Goal: Task Accomplishment & Management: Manage account settings

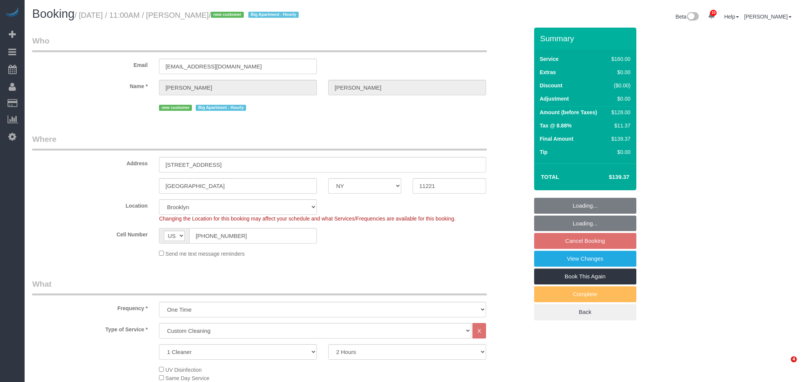
select select "NY"
select select "spot4"
select select "number:58"
select select "number:71"
select select "number:15"
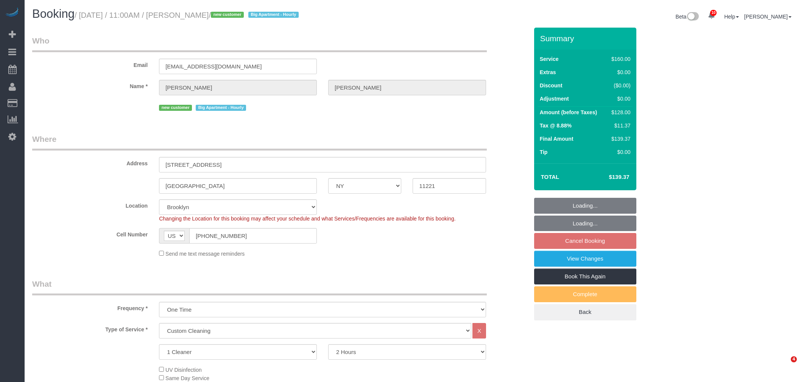
select select "number:5"
select select "NY"
select select "spot4"
select select "number:89"
select select "number:90"
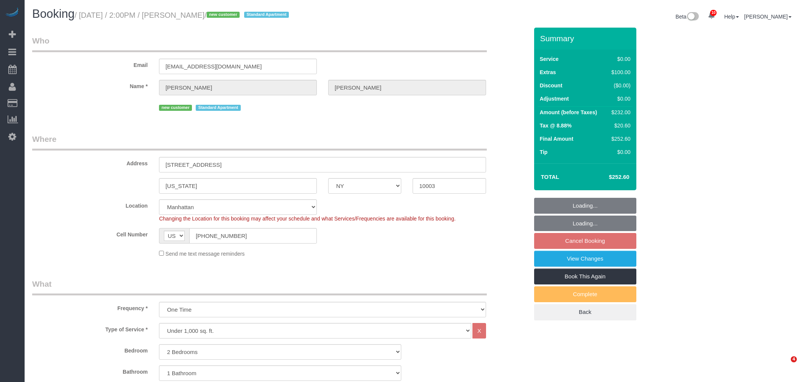
select select "number:15"
select select "number:5"
select select "2"
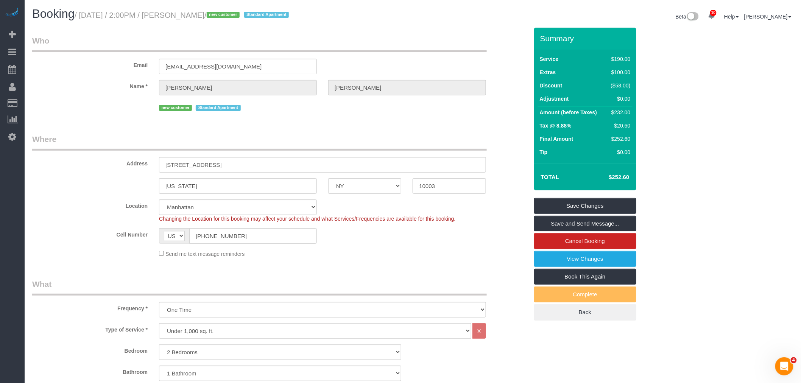
click at [487, 42] on legend "Who" at bounding box center [259, 43] width 454 height 17
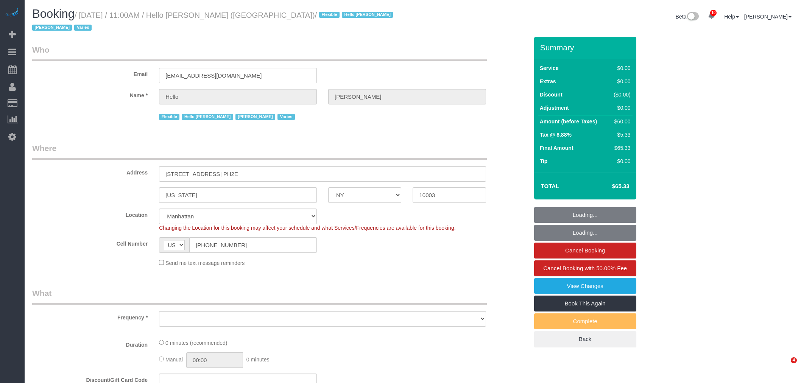
select select "NY"
select select "number:89"
select select "number:90"
select select "number:15"
select select "number:6"
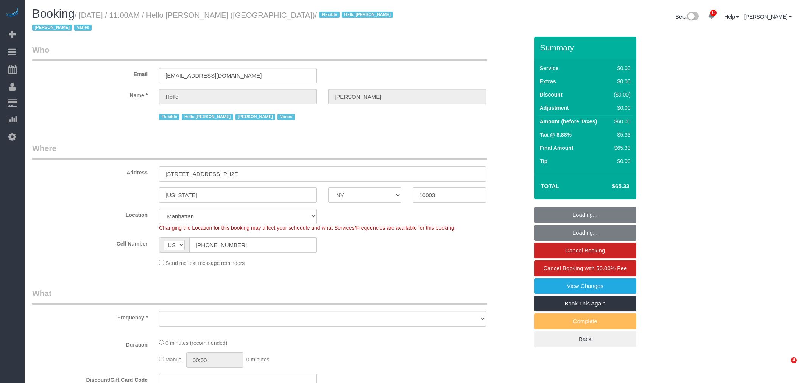
select select "number:21"
select select "object:972"
select select "spot1"
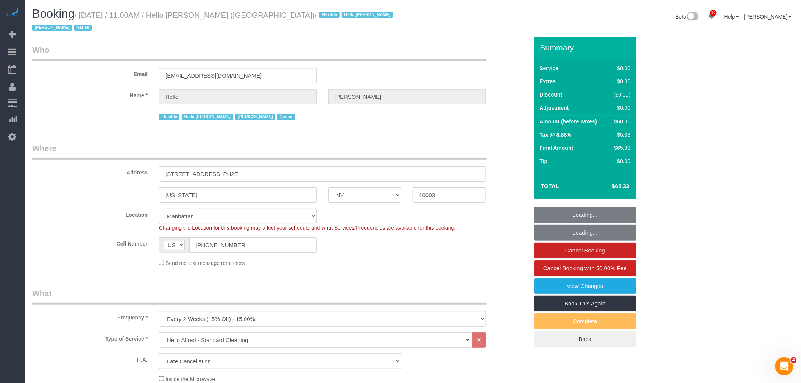
select select "6"
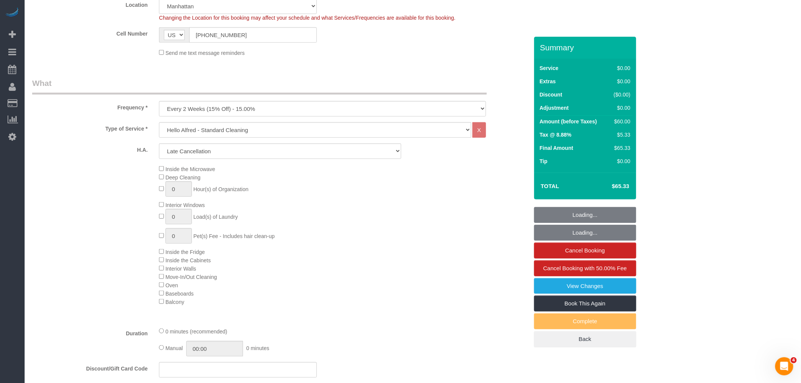
select select "object:1398"
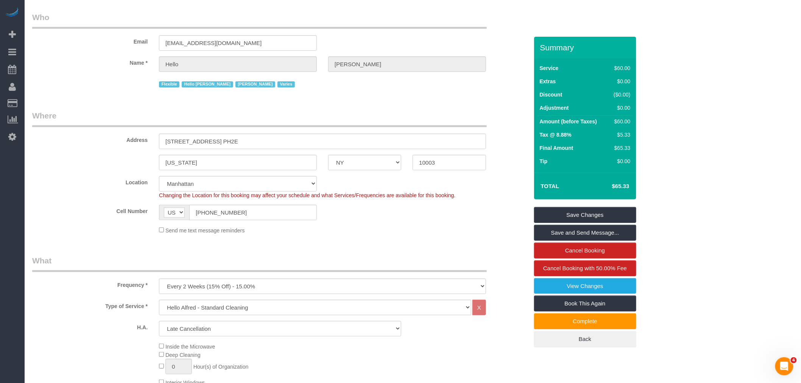
scroll to position [0, 0]
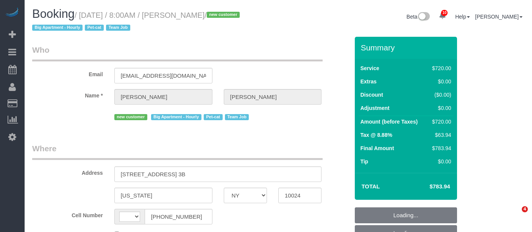
select select "NY"
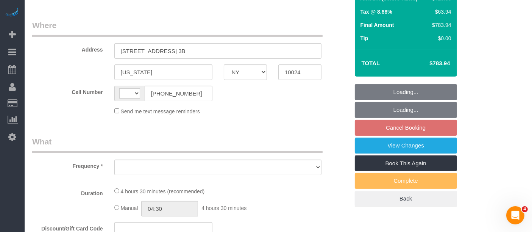
select select "string:[GEOGRAPHIC_DATA]"
select select "object:475"
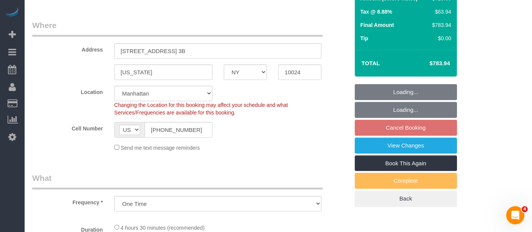
select select "string:stripe-pm_1S2x4Y4VGloSiKo7I9q49Hh7"
select select "spot1"
select select "number:56"
select select "number:68"
select select "number:14"
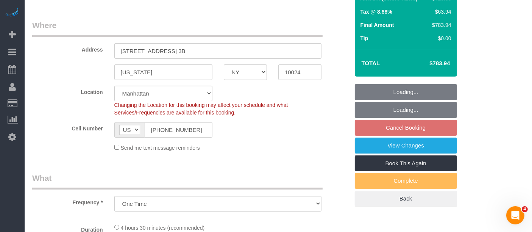
select select "number:5"
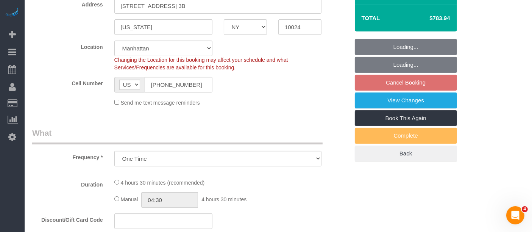
select select "270"
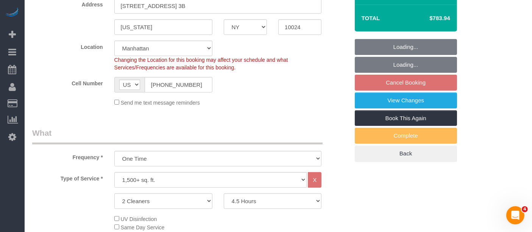
select select "object:969"
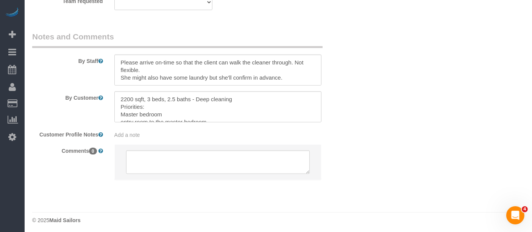
scroll to position [898, 0]
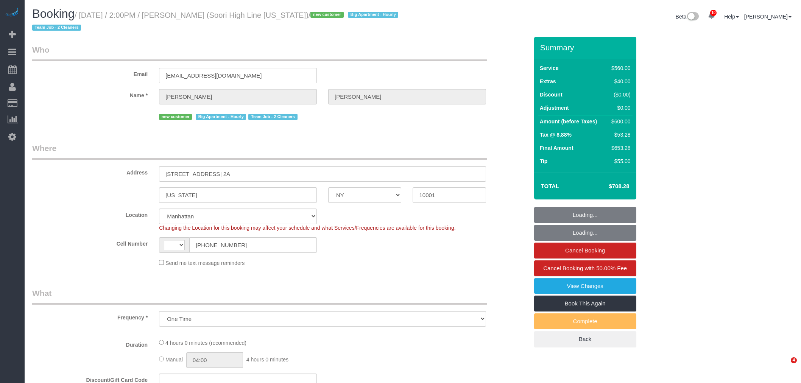
select select "NY"
select select "number:57"
select select "number:74"
select select "number:15"
select select "number:6"
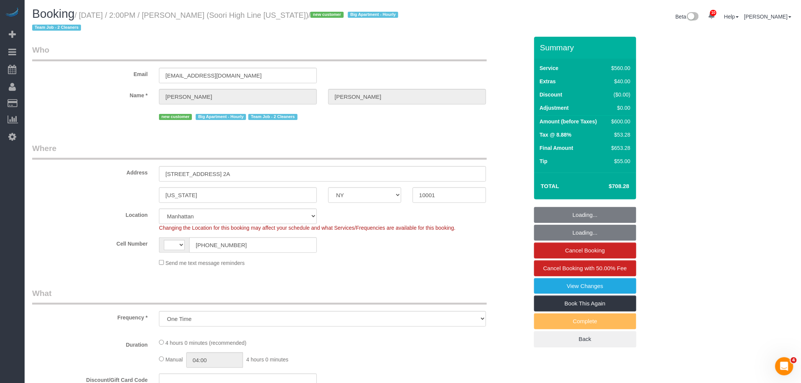
select select "object:877"
select select "string:[GEOGRAPHIC_DATA]"
select select "spot1"
select select "210"
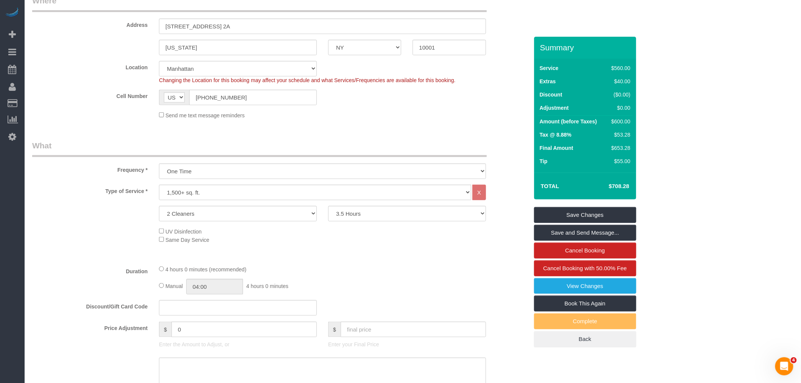
scroll to position [125, 0]
